Goal: Transaction & Acquisition: Subscribe to service/newsletter

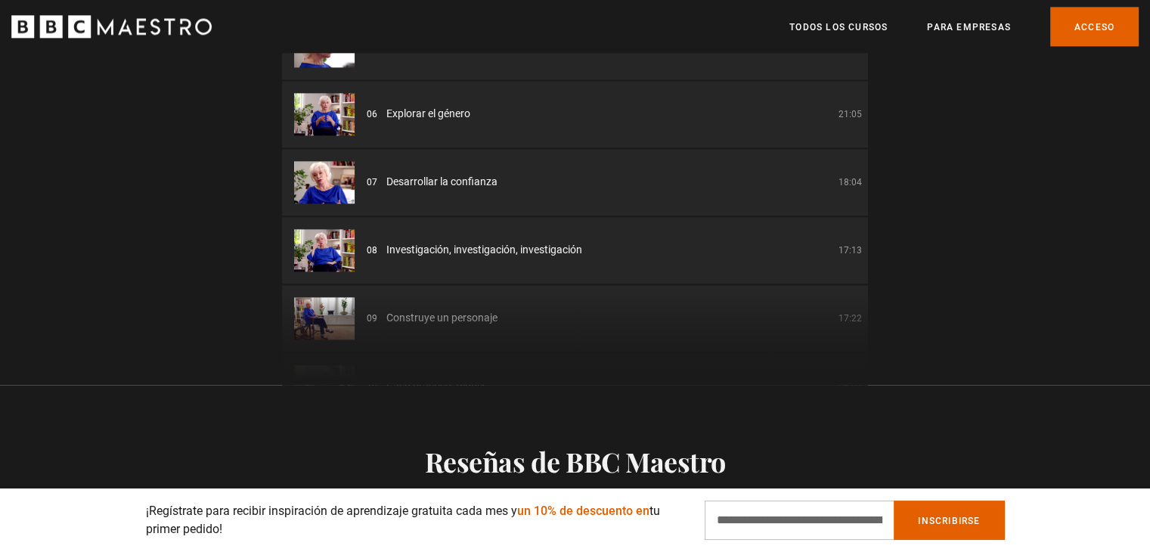
scroll to position [0, 593]
click at [791, 519] on input "Dirección de correo electrónico" at bounding box center [798, 519] width 189 height 39
type input "**********"
click at [937, 518] on font "Inscribirse" at bounding box center [949, 520] width 62 height 11
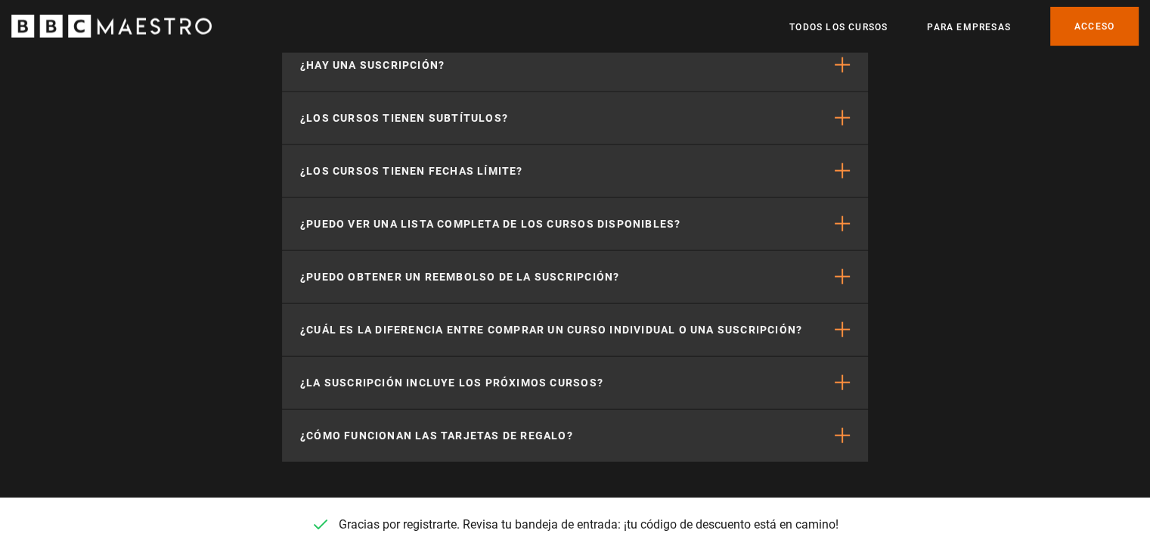
scroll to position [3542, 0]
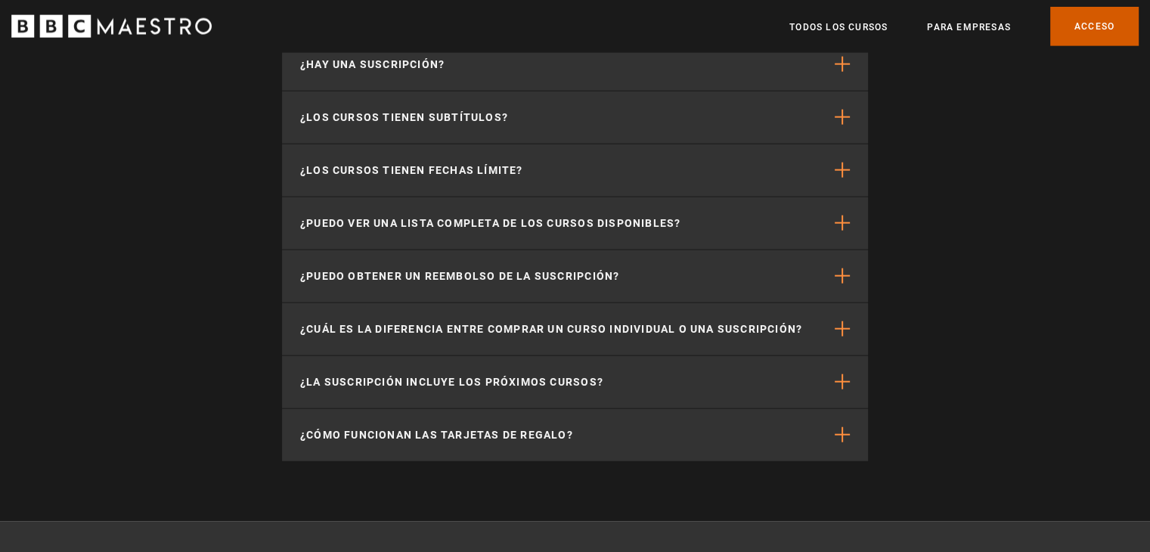
click at [1097, 26] on font "Acceso" at bounding box center [1094, 27] width 40 height 11
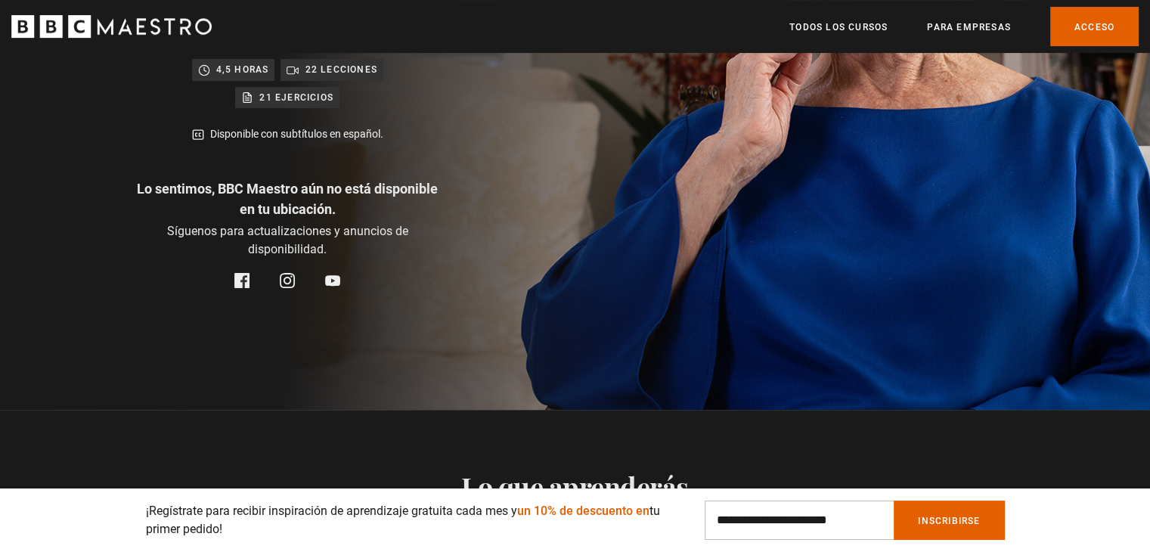
scroll to position [0, 197]
